Goal: Information Seeking & Learning: Learn about a topic

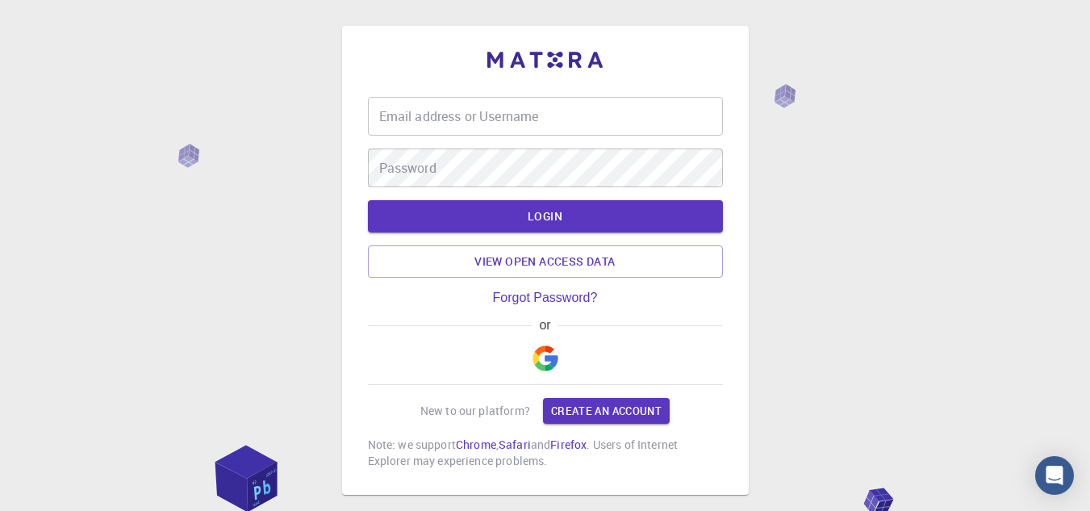
type input "[EMAIL_ADDRESS][DOMAIN_NAME]"
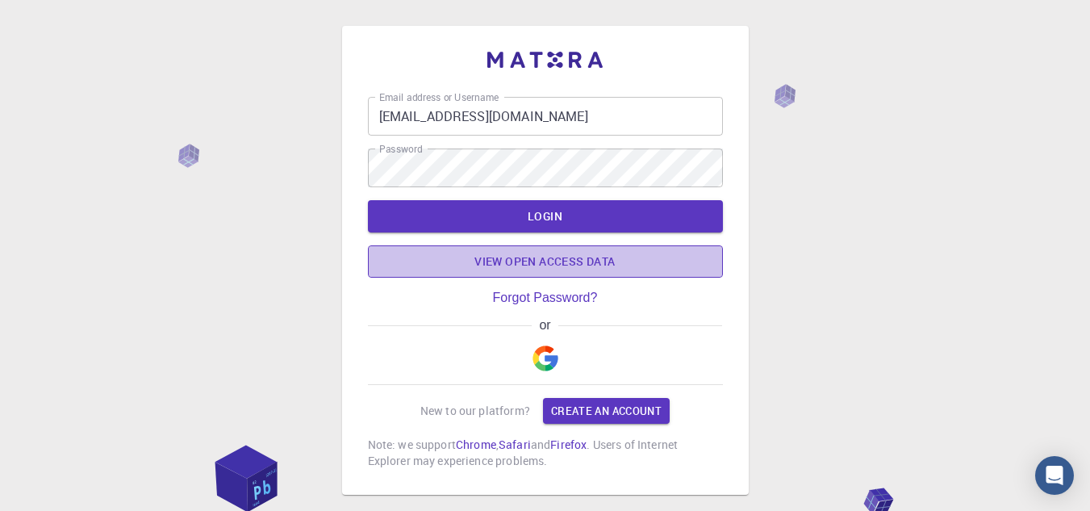
click at [545, 261] on link "View open access data" at bounding box center [545, 261] width 355 height 32
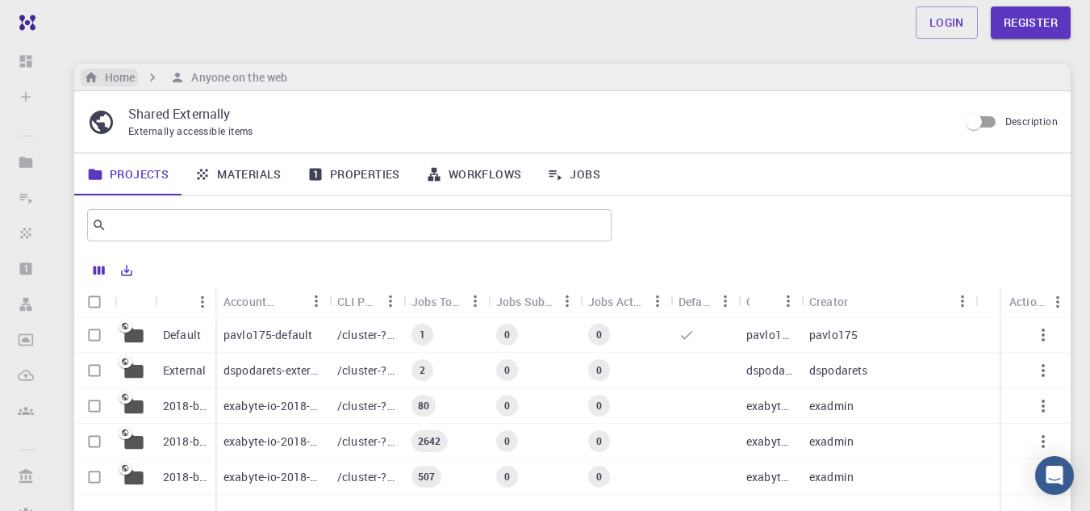
click at [130, 80] on h6 "Home" at bounding box center [116, 78] width 36 height 18
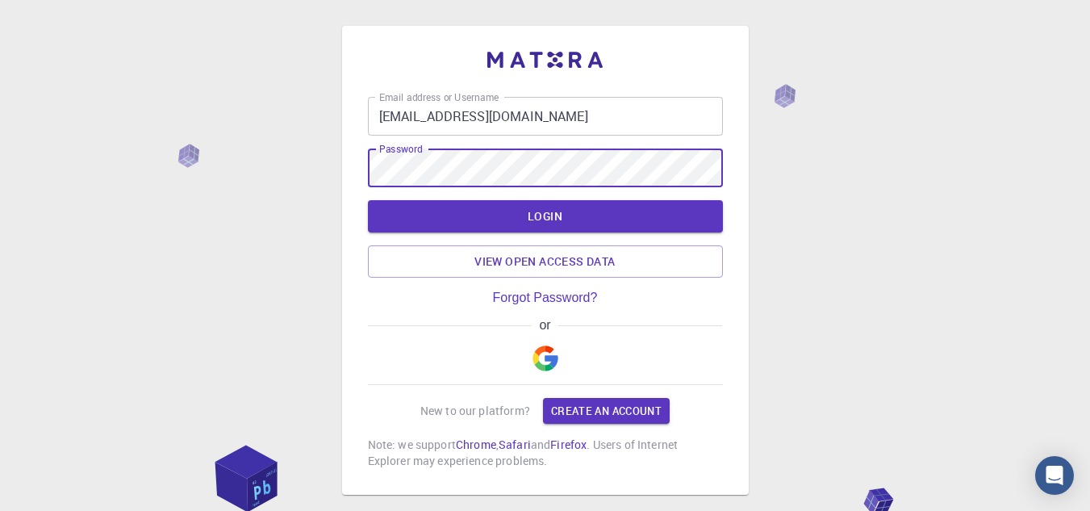
click at [365, 169] on div "Email address or Username [EMAIL_ADDRESS][DOMAIN_NAME] Email address or Usernam…" at bounding box center [545, 260] width 407 height 469
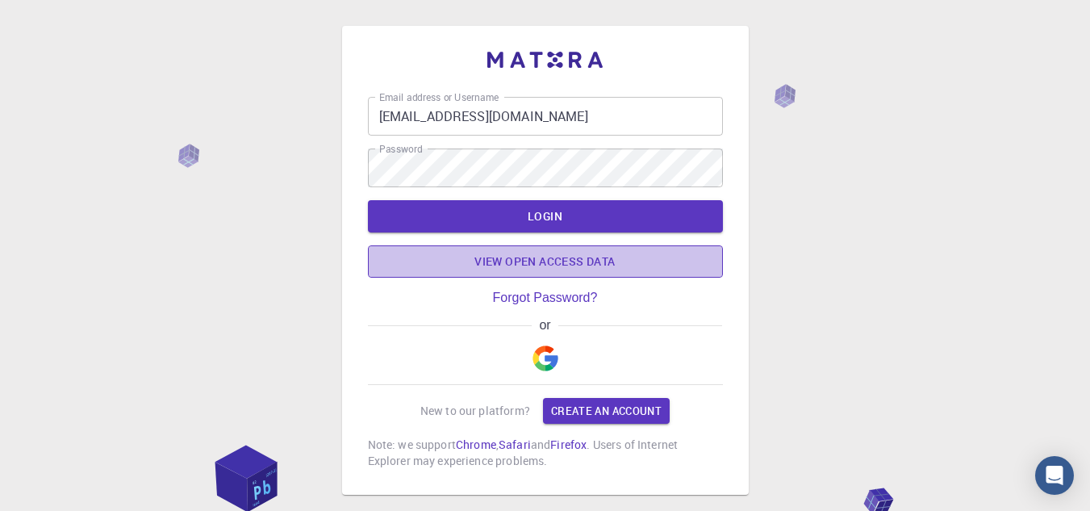
click at [535, 262] on link "View open access data" at bounding box center [545, 261] width 355 height 32
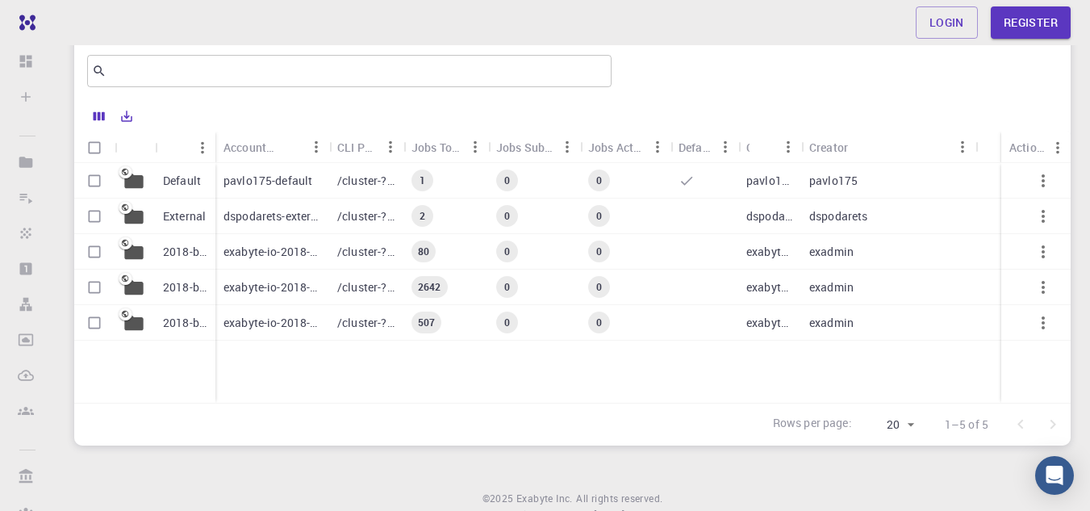
scroll to position [161, 0]
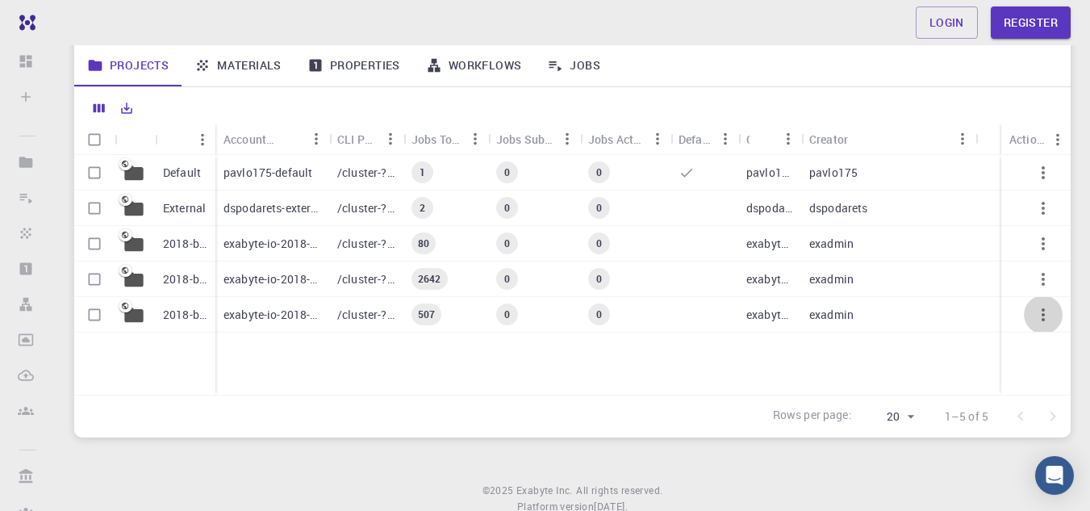
click at [1042, 317] on icon "button" at bounding box center [1042, 314] width 19 height 19
click at [1039, 269] on div at bounding box center [545, 255] width 1090 height 511
click at [1040, 278] on icon "button" at bounding box center [1042, 278] width 19 height 19
click at [1040, 278] on ul "Open" at bounding box center [1050, 294] width 77 height 39
click at [1027, 27] on div at bounding box center [545, 255] width 1090 height 511
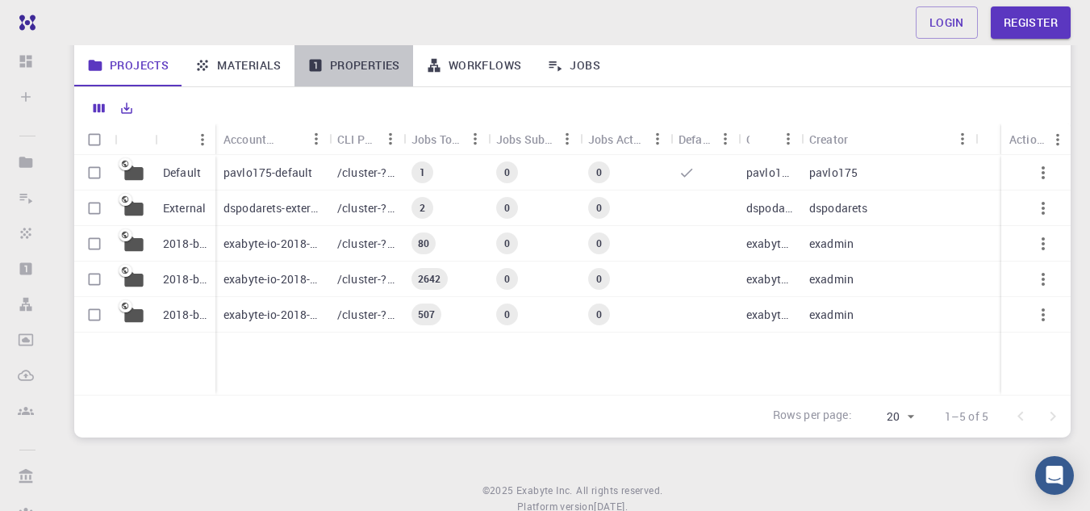
click at [356, 69] on link "Properties" at bounding box center [353, 65] width 119 height 42
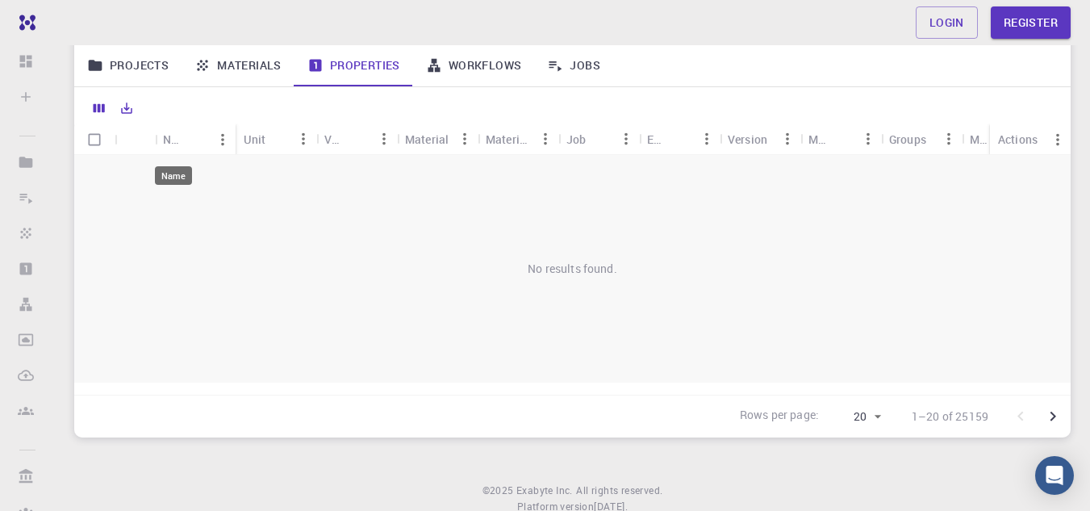
click at [170, 143] on div "Name" at bounding box center [173, 138] width 21 height 31
click at [94, 142] on input "Select all rows" at bounding box center [94, 139] width 31 height 31
checkbox input "false"
click at [1013, 144] on div "Actions" at bounding box center [1018, 138] width 40 height 31
click at [940, 17] on link "Login" at bounding box center [947, 22] width 62 height 32
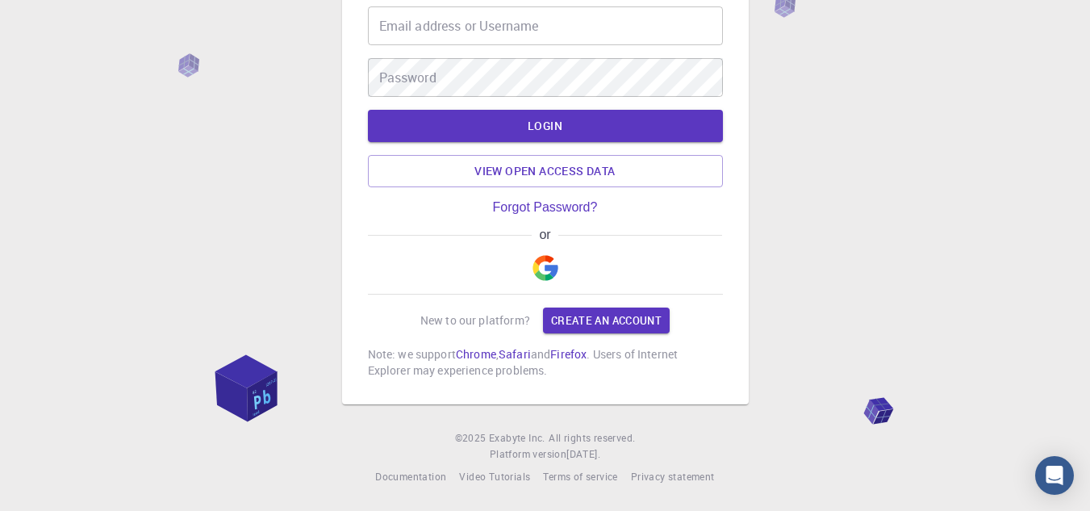
type input "[EMAIL_ADDRESS][DOMAIN_NAME]"
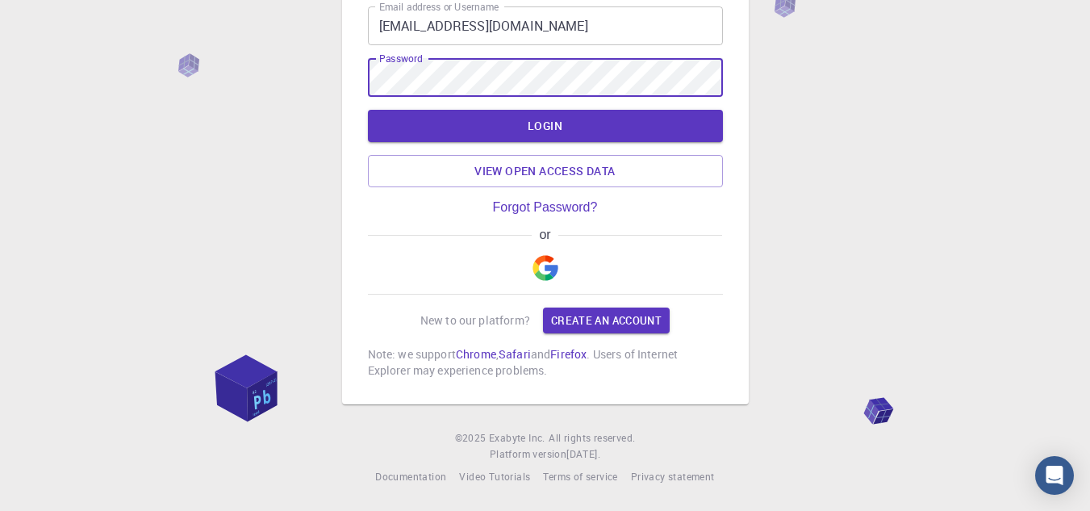
click at [340, 77] on div "Email address or Username [EMAIL_ADDRESS][DOMAIN_NAME] Email address or Usernam…" at bounding box center [545, 210] width 1090 height 601
